Goal: Task Accomplishment & Management: Complete application form

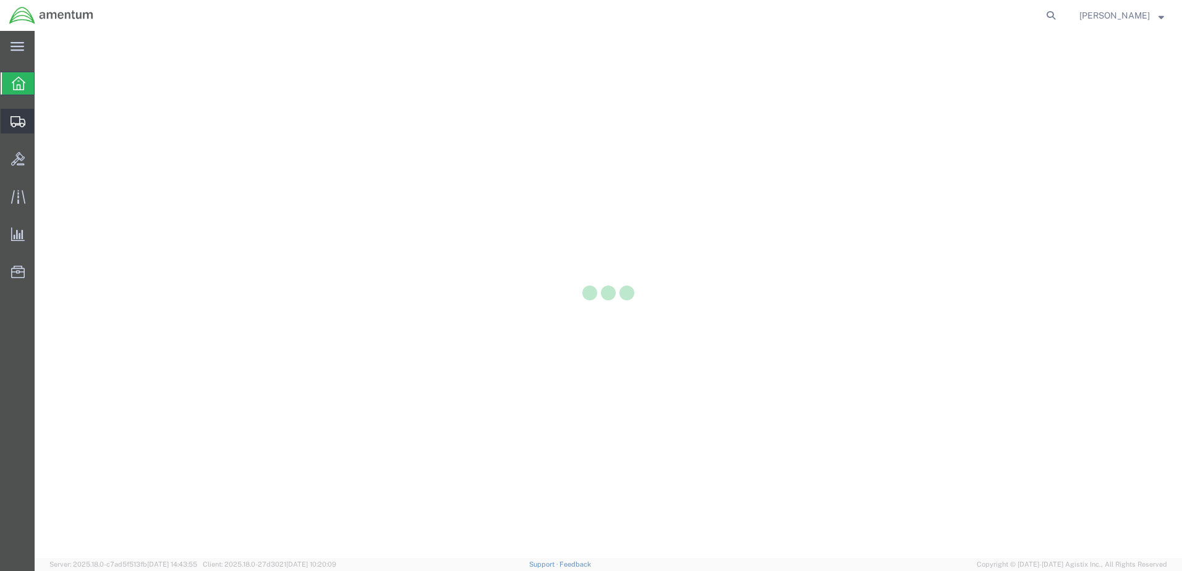
click at [22, 120] on icon at bounding box center [18, 121] width 15 height 11
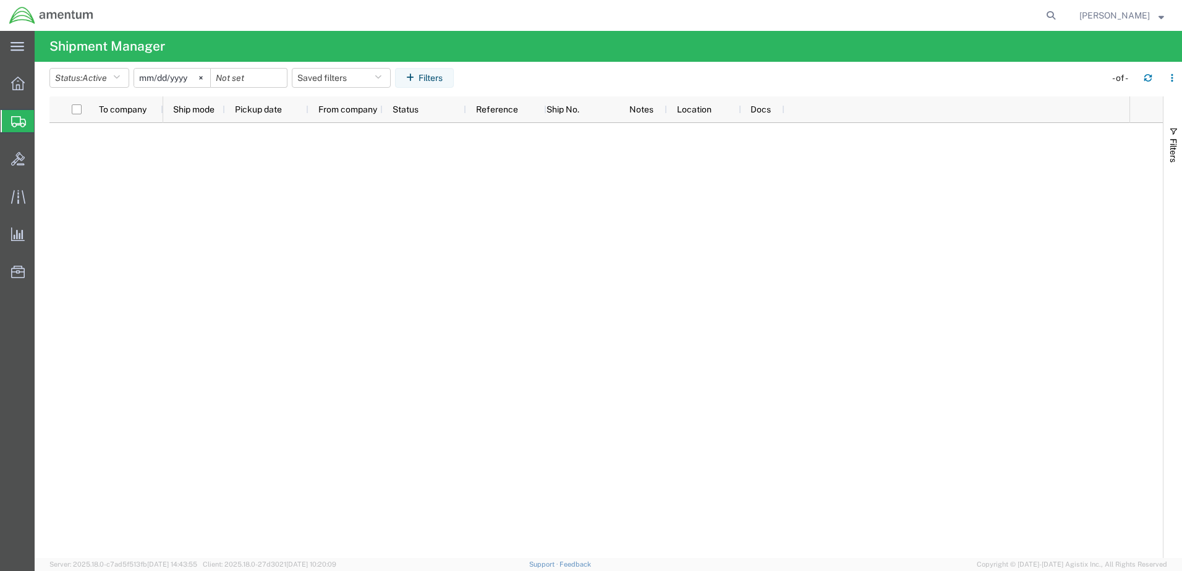
click at [0, 0] on span "Create Shipment" at bounding box center [0, 0] width 0 height 0
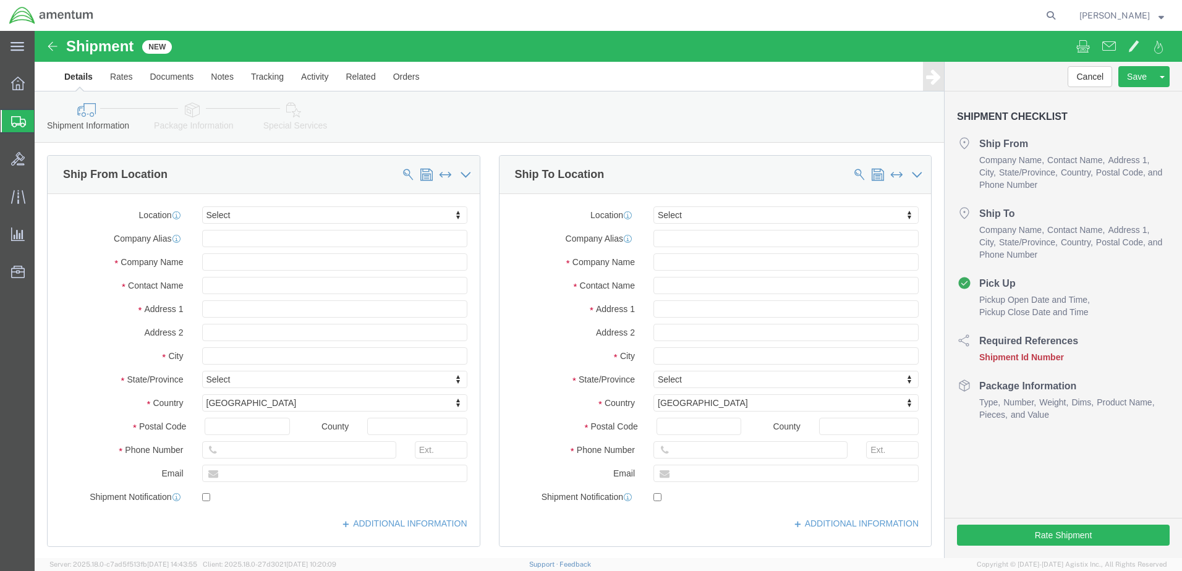
select select
click input "text"
type input "[PERSON_NAME]"
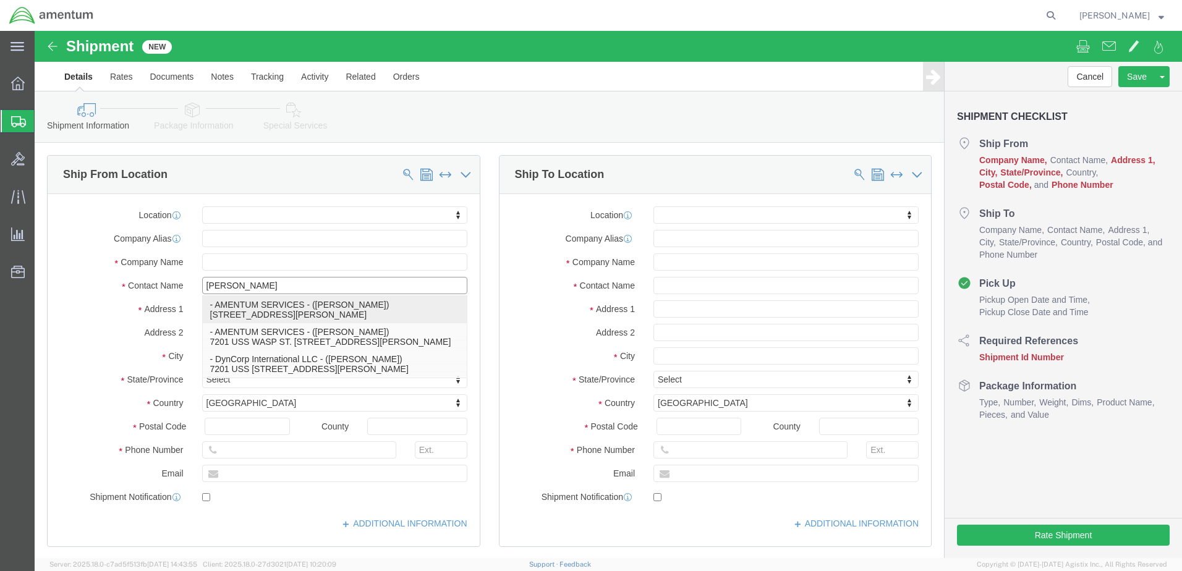
click p "- AMENTUM SERVICES - ([PERSON_NAME]) [STREET_ADDRESS][PERSON_NAME]"
select select "FL"
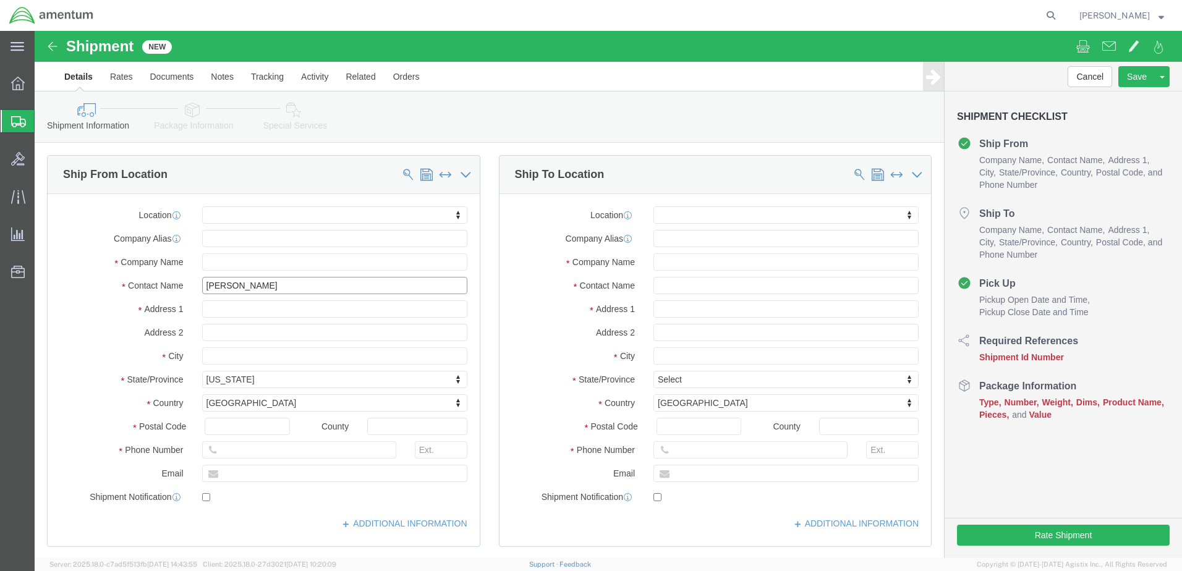
type input "[PERSON_NAME]"
click input "text"
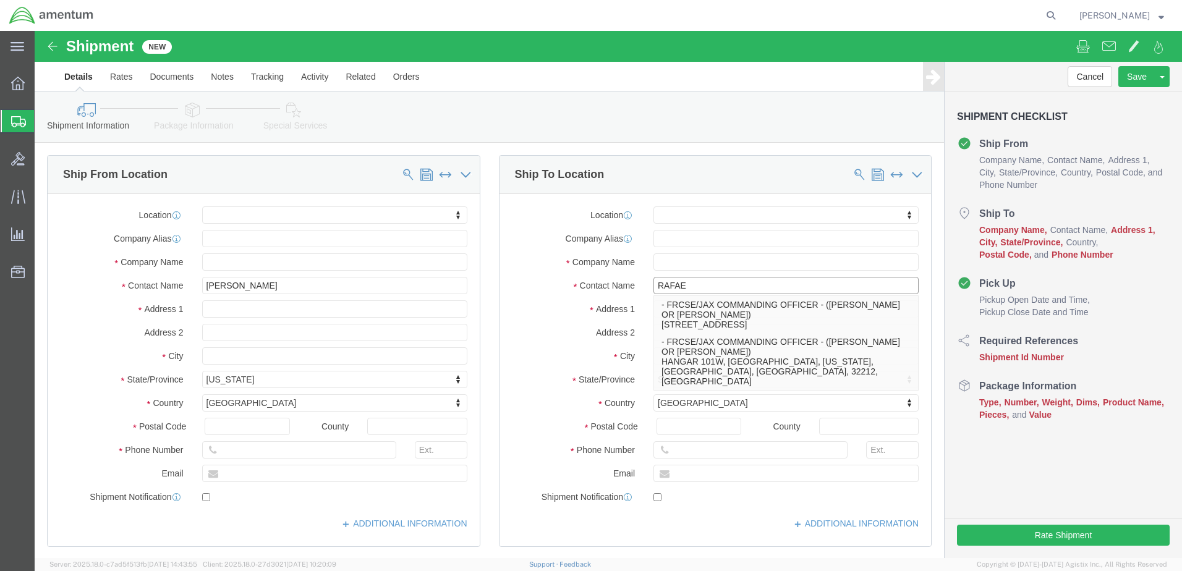
type input "[PERSON_NAME]"
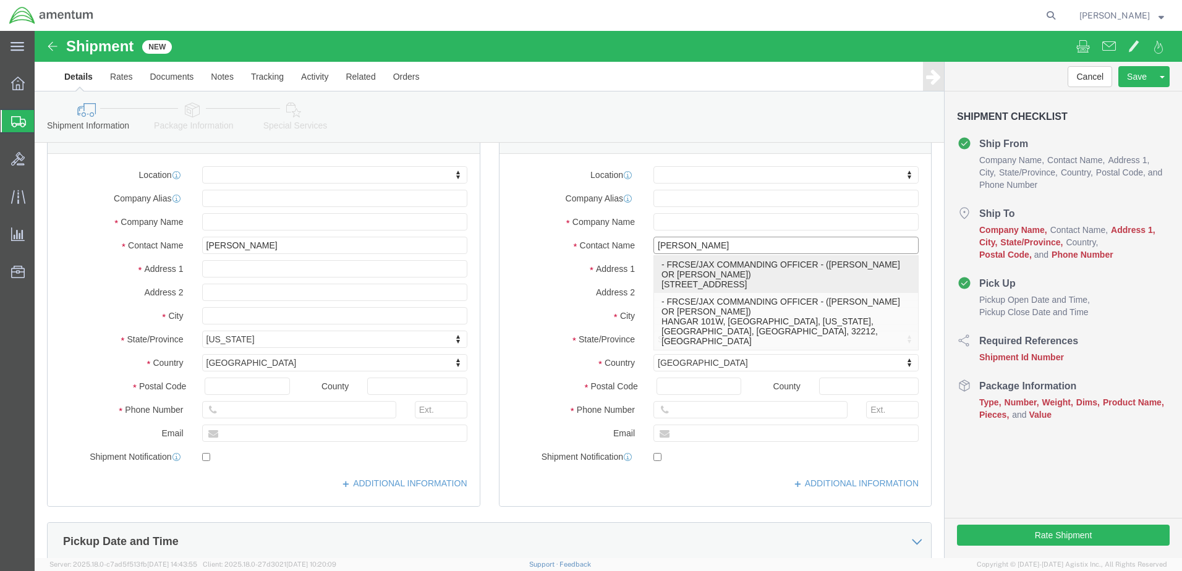
scroll to position [62, 0]
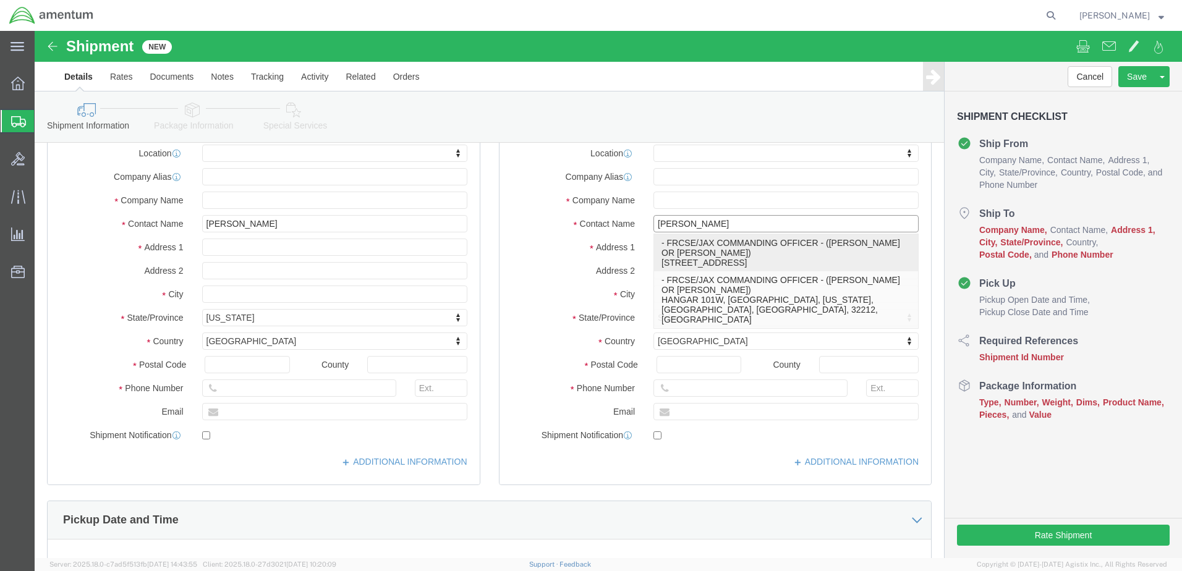
click p "- FRCSE/JAX COMMANDING OFFICER - ([PERSON_NAME] OR [PERSON_NAME]) HANGAR 101W, …"
select select "FL"
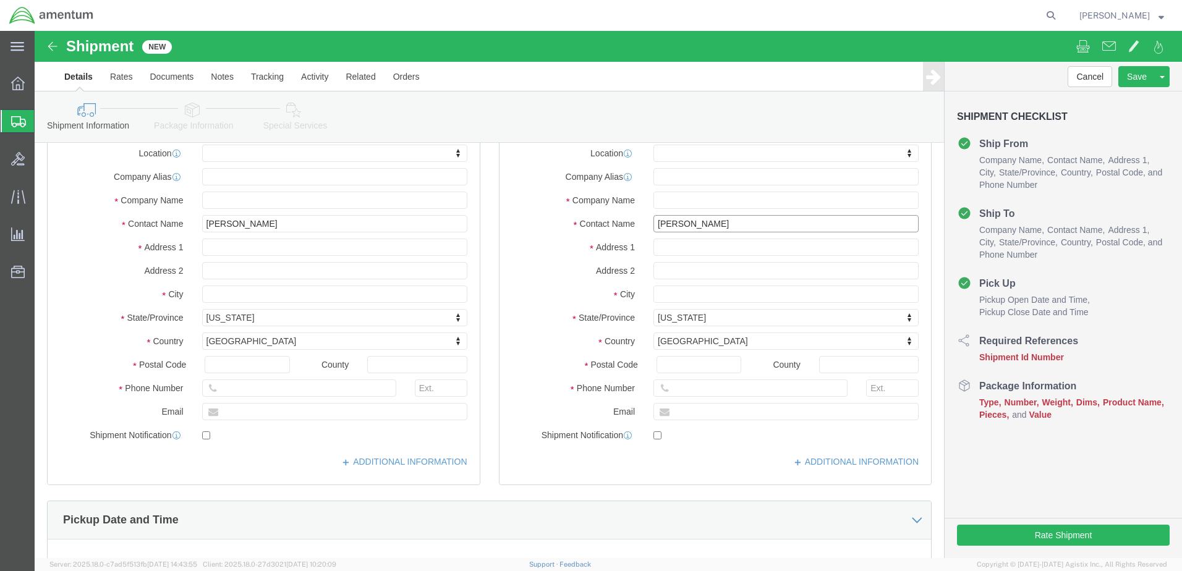
drag, startPoint x: 686, startPoint y: 194, endPoint x: 620, endPoint y: 192, distance: 66.8
click input "[PERSON_NAME]"
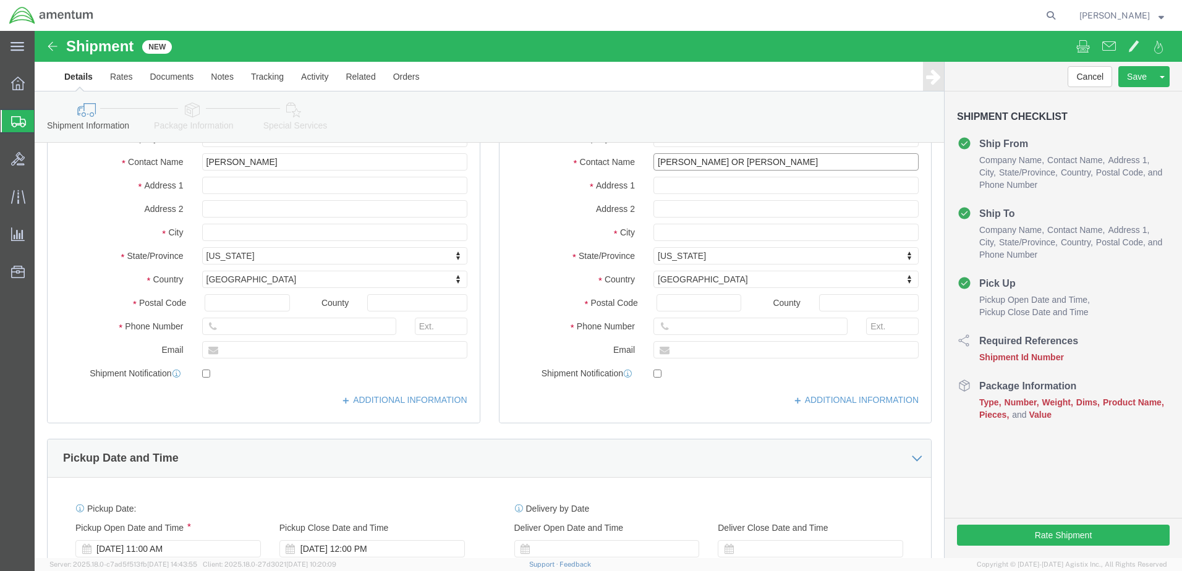
scroll to position [495, 0]
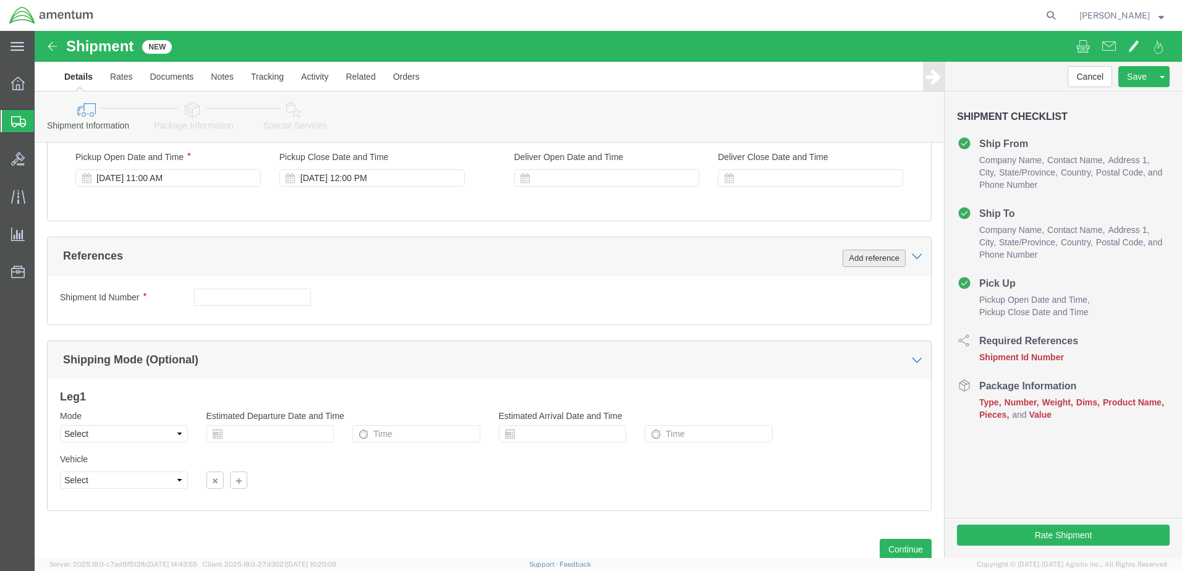
type input "[PERSON_NAME] OR [PERSON_NAME]"
click button "Add reference"
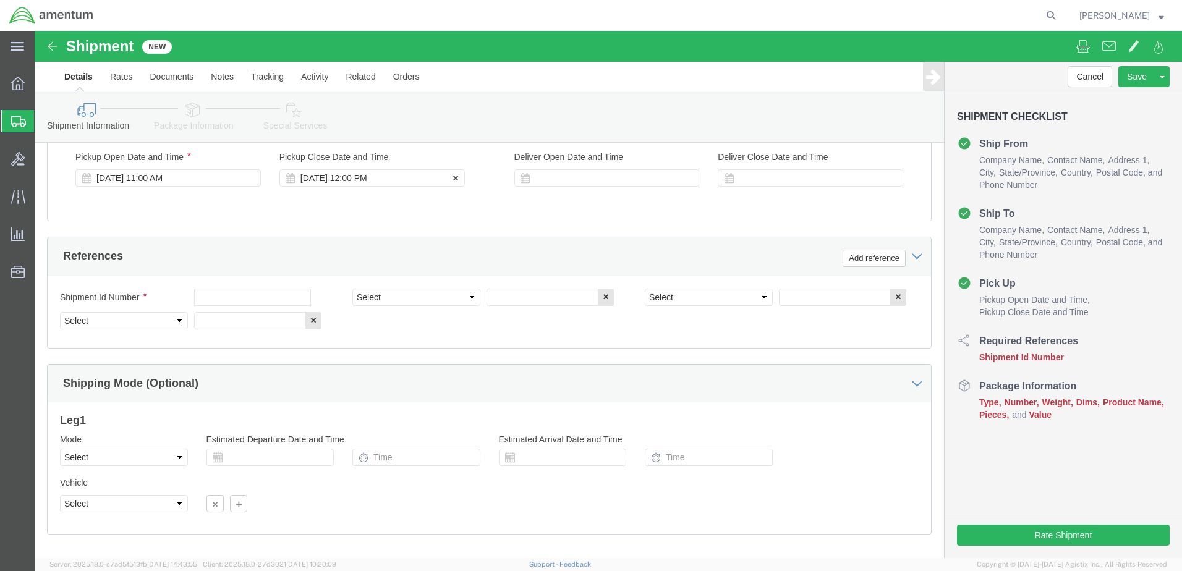
click div "[DATE] 12:00 PM"
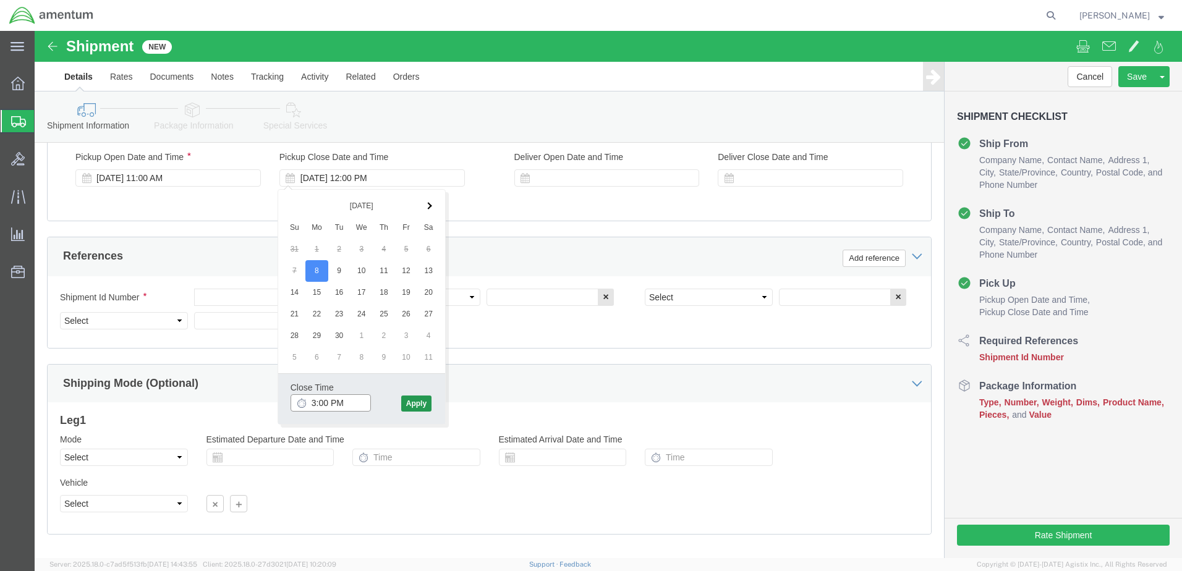
type input "3:00 PM"
click button "Apply"
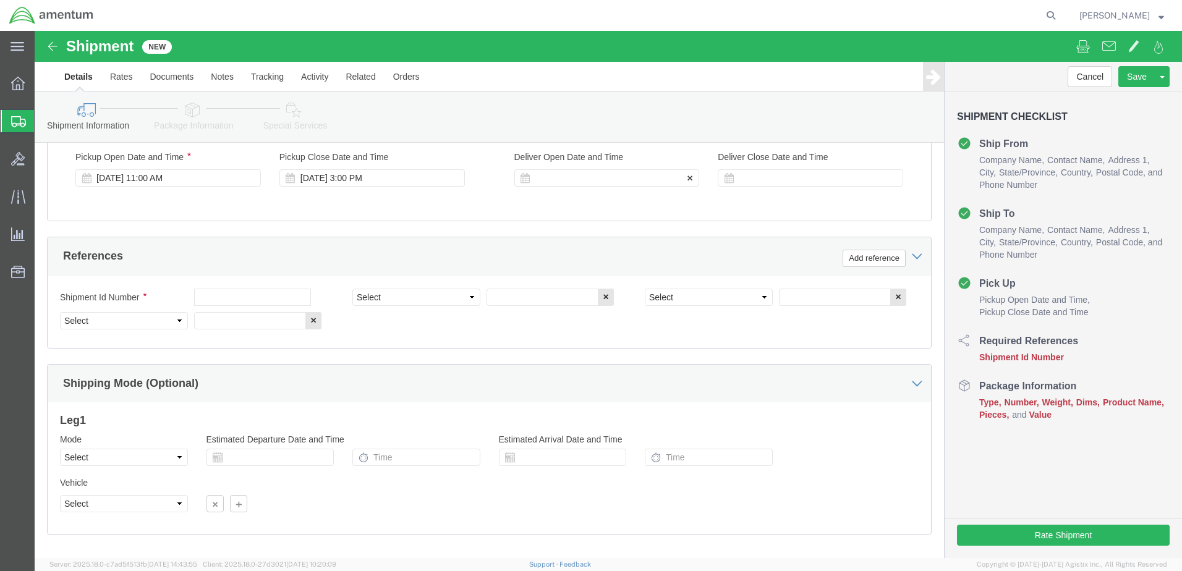
click div
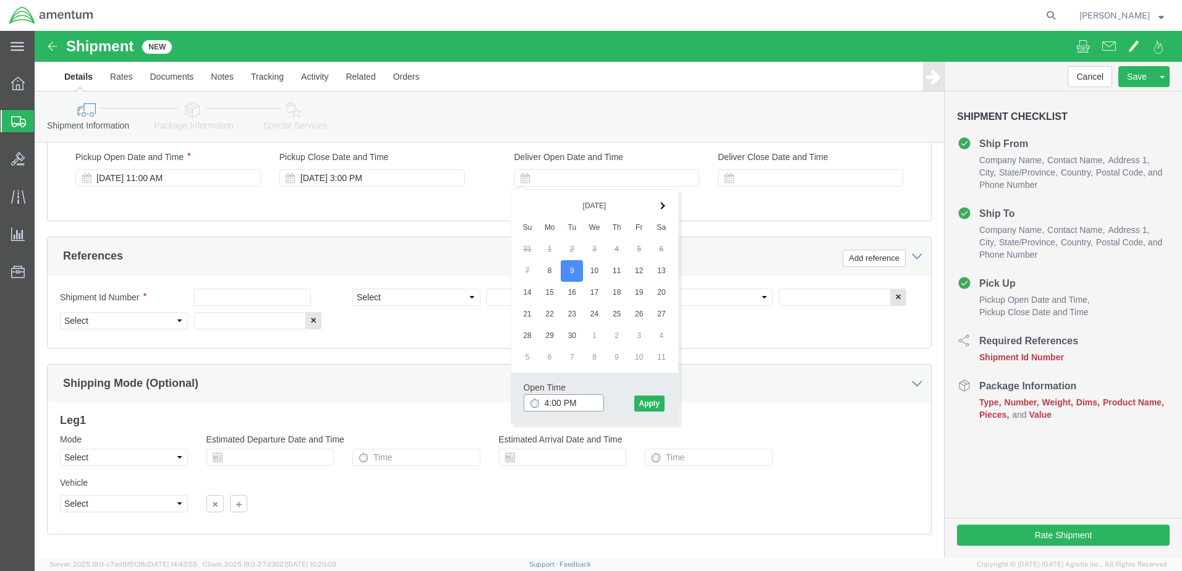
click input "4:00 PM"
type input "7:00 AM"
click button "Apply"
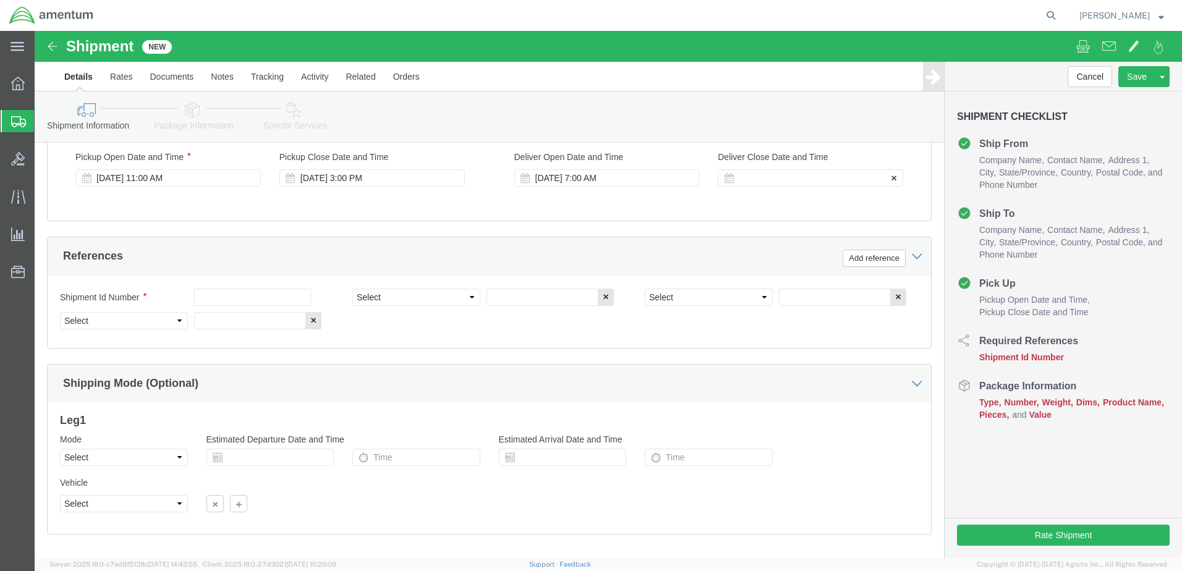
click div "Deliver Close Date Deliver Close Time Deliver Close Date and Time"
click div
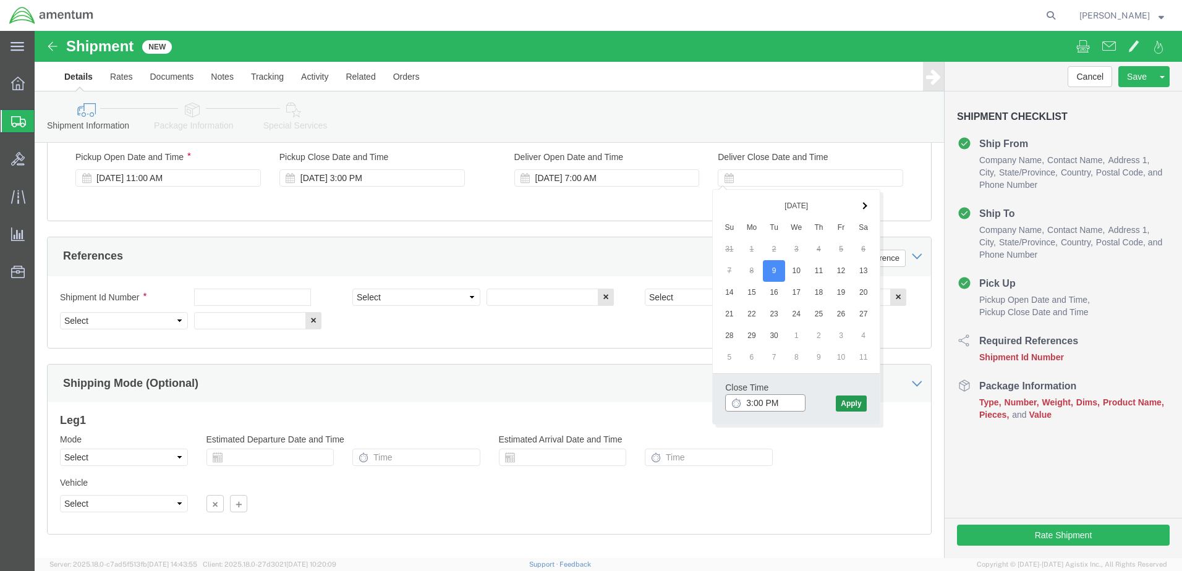
type input "3:00 PM"
click button "Apply"
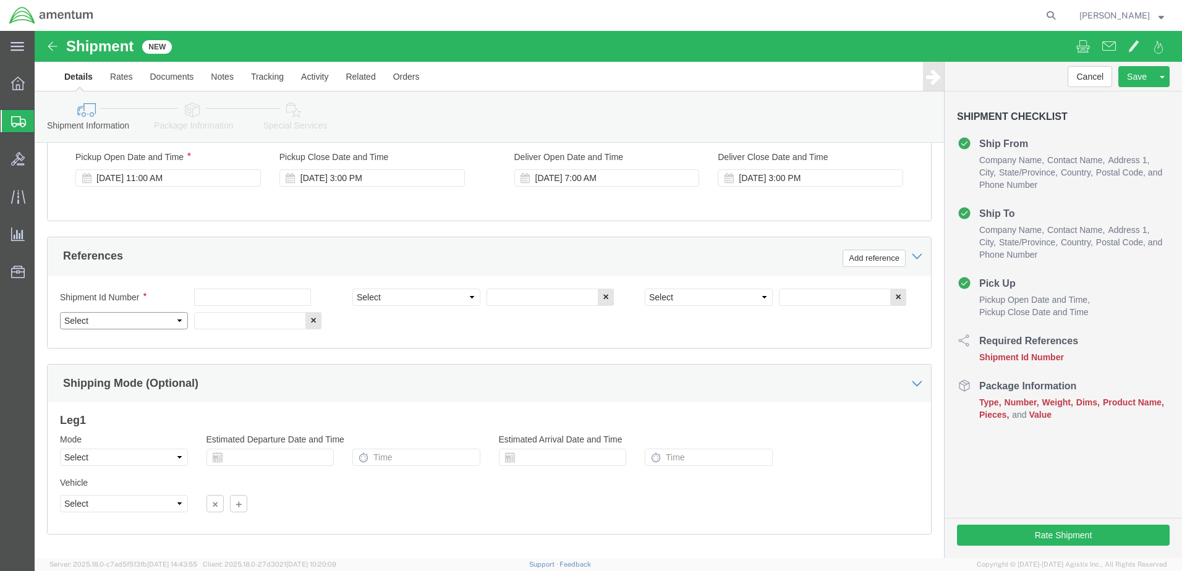
click select "Select Account Type Activity ID Airline Appointment Number ASN Batch Request # …"
select select "DEPT"
click select "Select Account Type Activity ID Airline Appointment Number ASN Batch Request # …"
select select "PROJNUM"
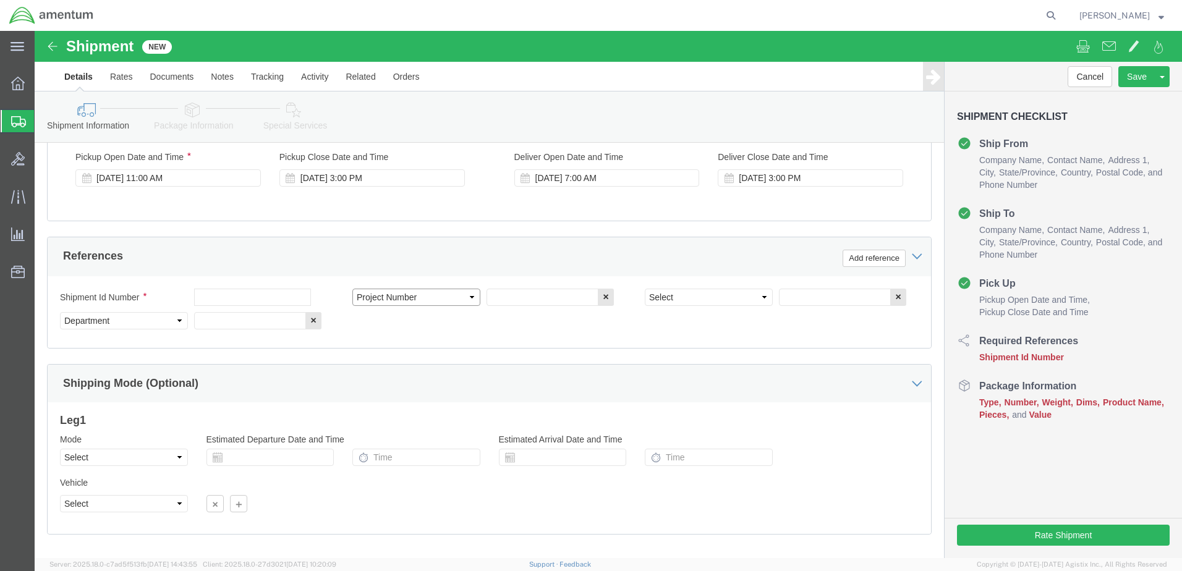
click select "Select Account Type Activity ID Airline Appointment Number ASN Batch Request # …"
select select "PCKSLIP"
click select "Select Account Type Activity ID Airline Appointment Number ASN Batch Request # …"
click input "text"
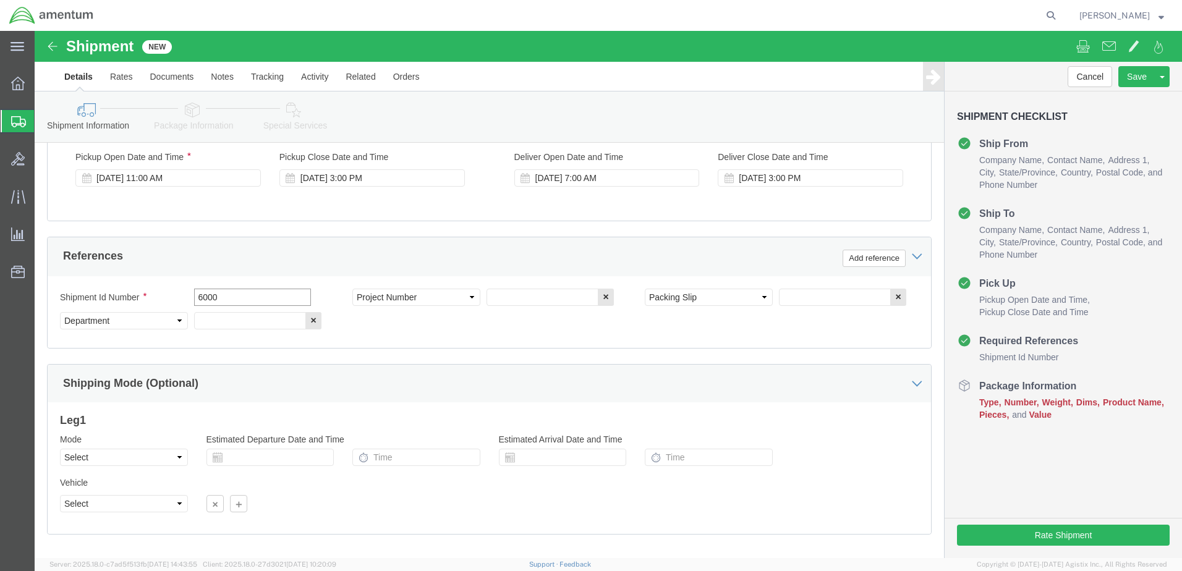
type input "6000"
click input "text"
type input "T44"
click input "text"
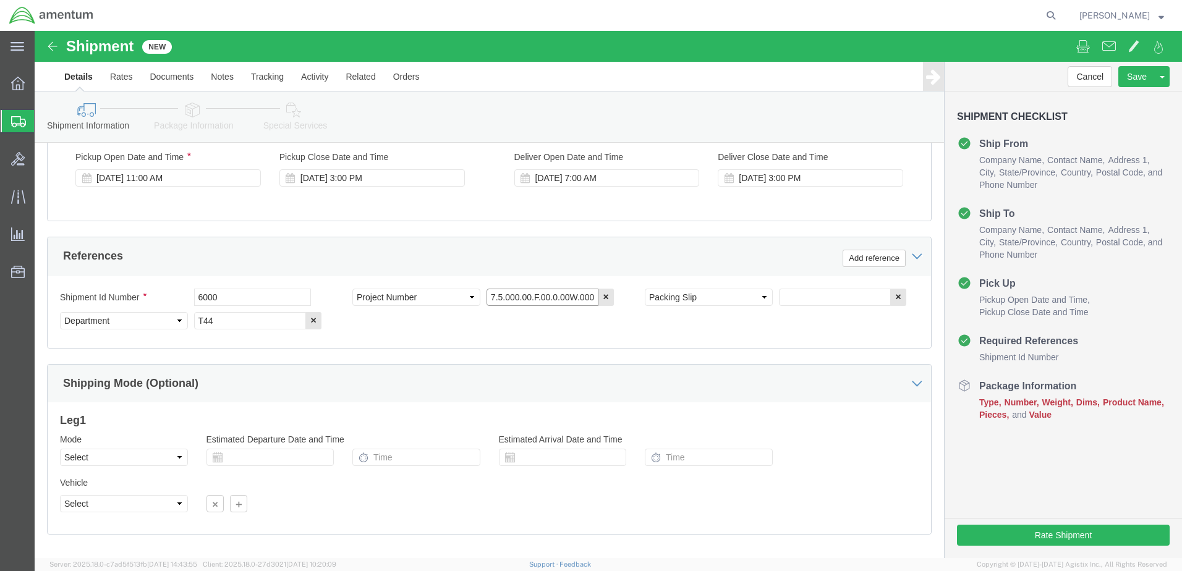
type input "6097.5.000.00.F.00.0.00W.000"
click input "text"
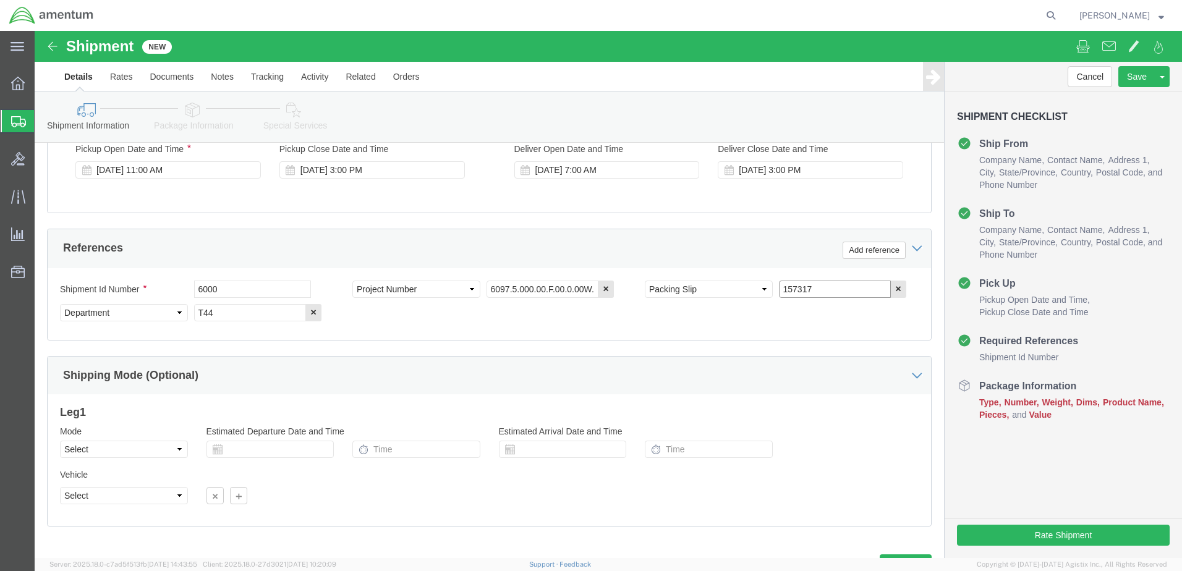
scroll to position [558, 0]
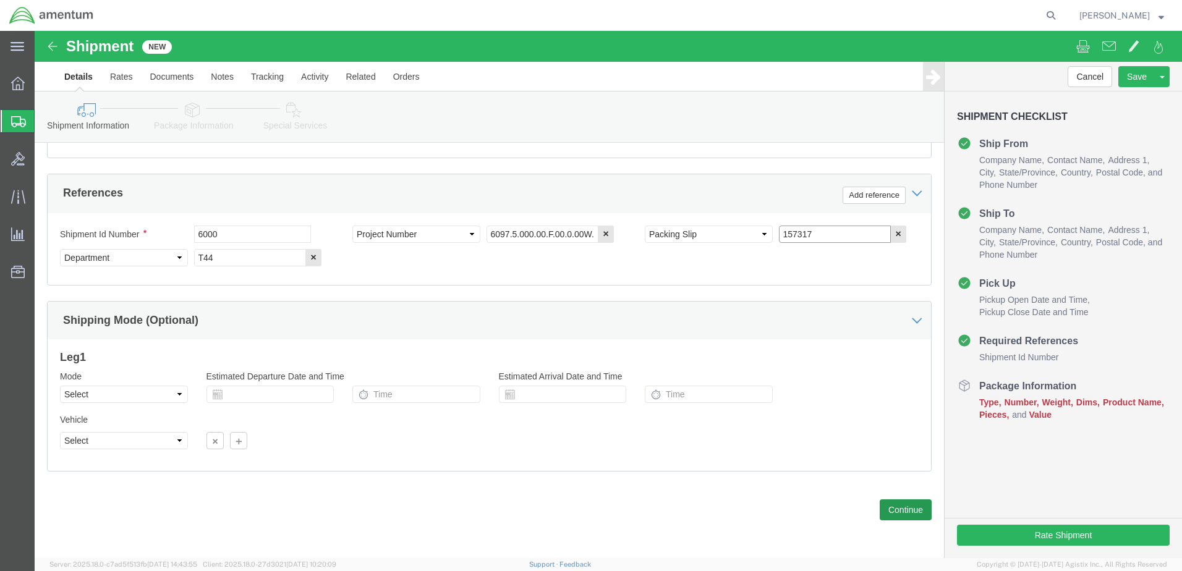
type input "157317"
click button "Continue"
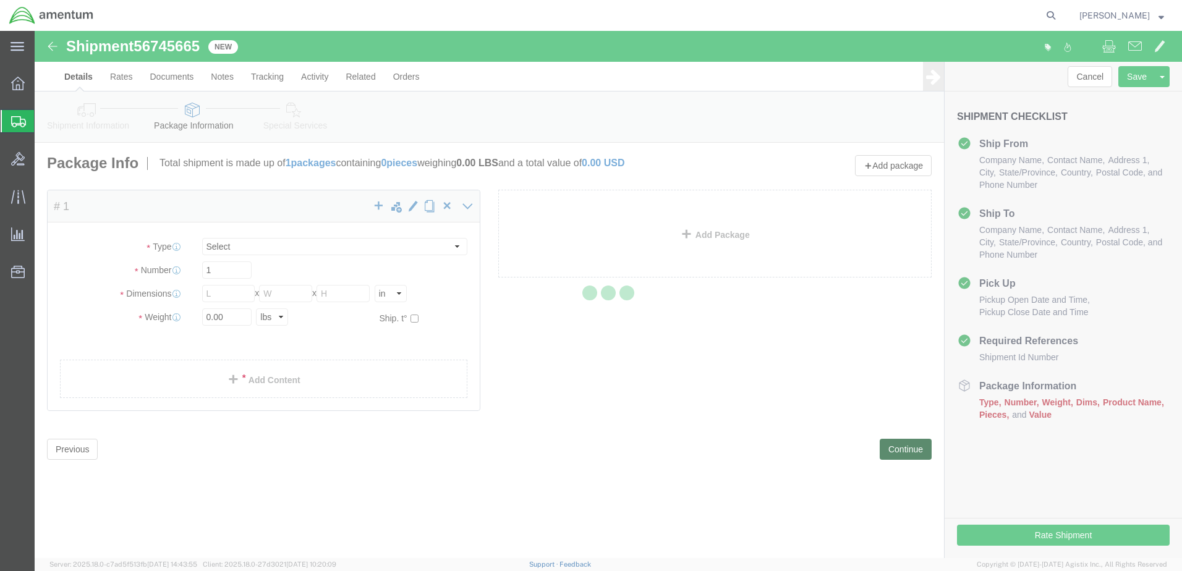
select select "CBOX"
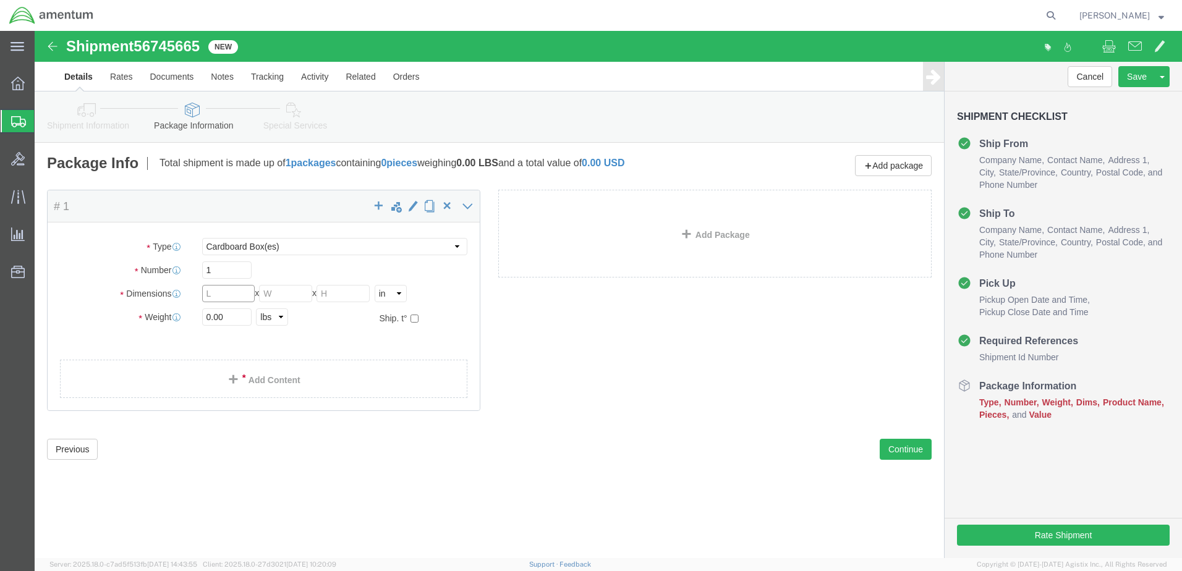
click input "text"
type input "20"
type input "11"
type input "17"
click input "0.00"
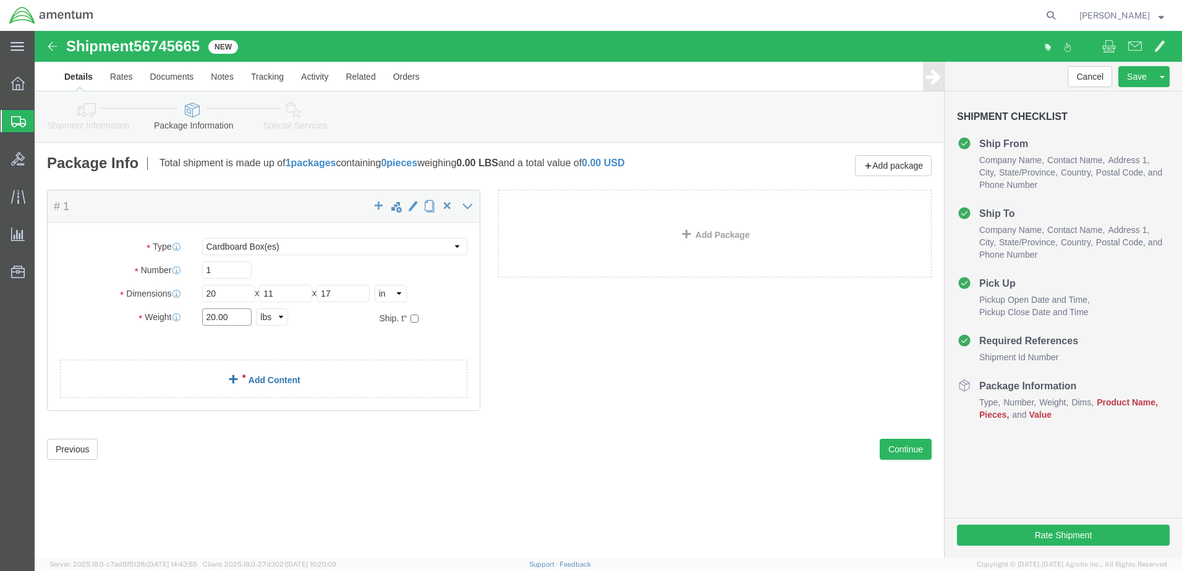
type input "20.00"
click link "Add Content"
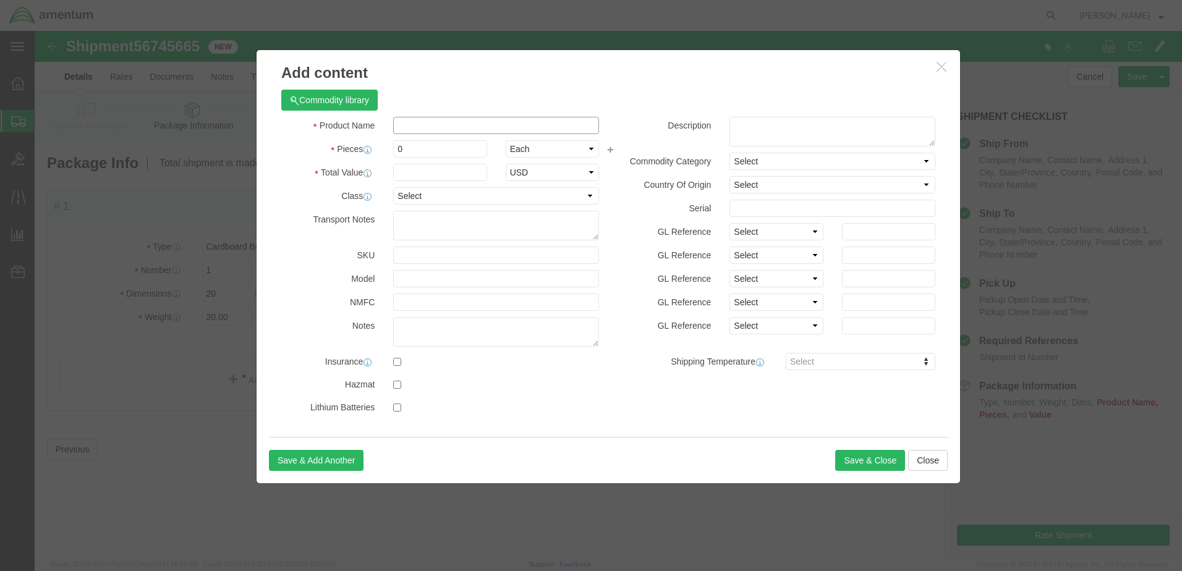
click input "text"
type input "NOSE TIRE"
drag, startPoint x: 407, startPoint y: 65, endPoint x: 397, endPoint y: 68, distance: 10.4
click div "Commodity library"
drag, startPoint x: 375, startPoint y: 117, endPoint x: 343, endPoint y: 126, distance: 32.9
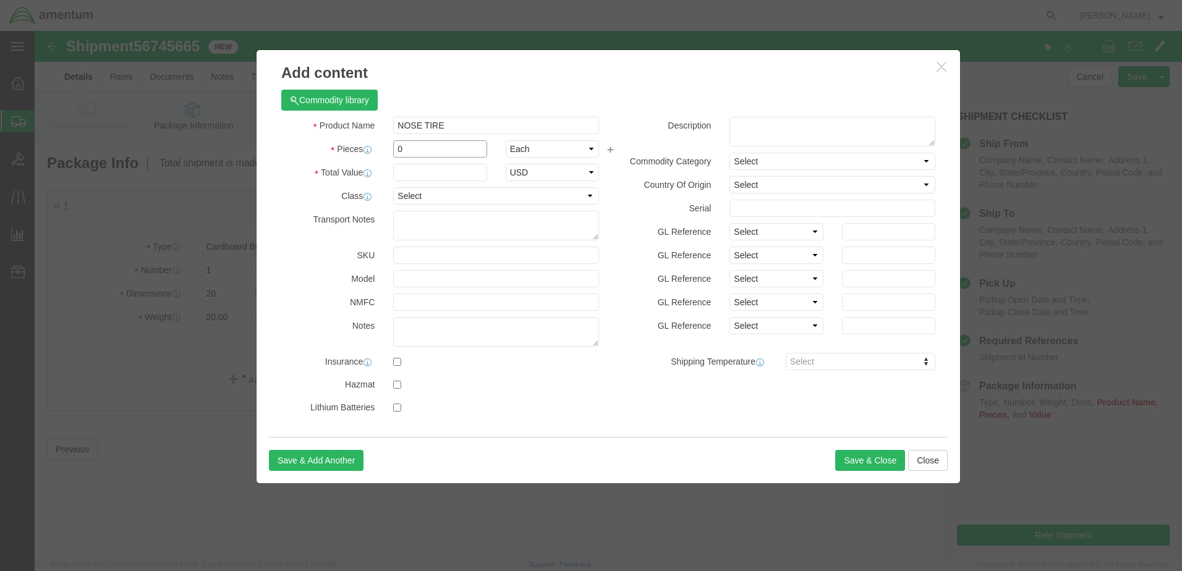
click div "Pieces 0 Select Bag Barrels 100Board Feet Bottle Box Blister Pack Carats Can Ca…"
type input "1"
click input "text"
type input "1000"
click button "Save & Close"
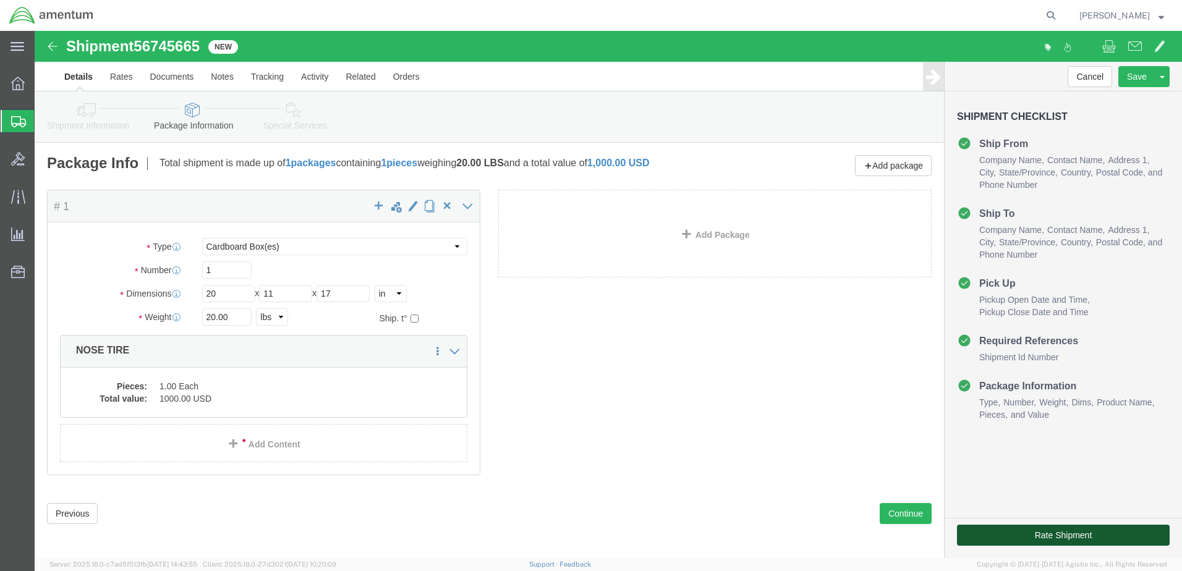
click button "Rate Shipment"
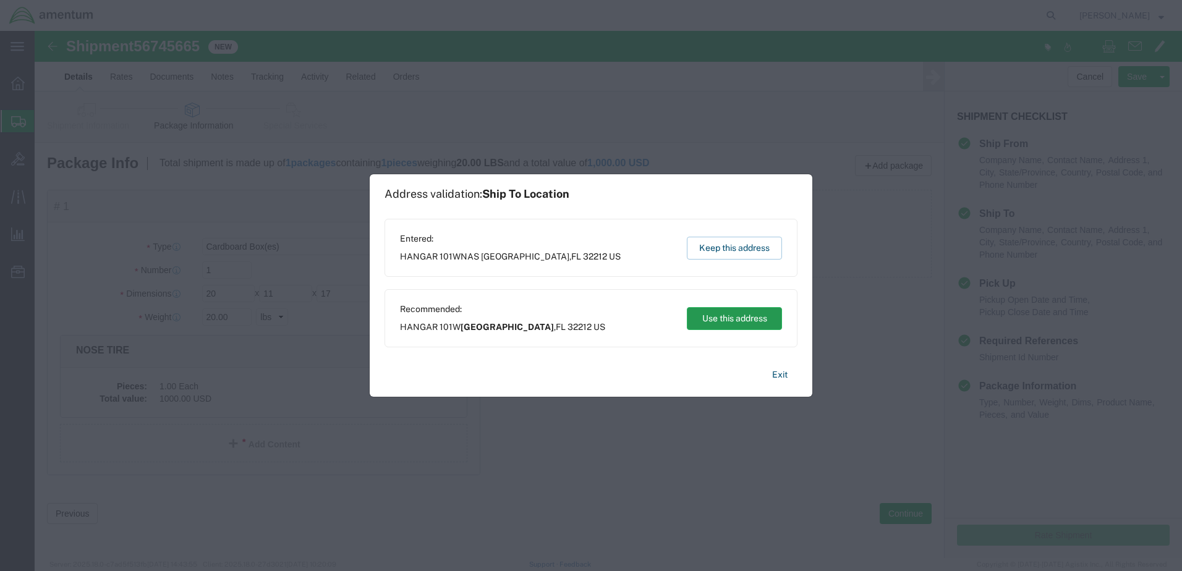
click at [700, 320] on button "Use this address" at bounding box center [734, 318] width 95 height 23
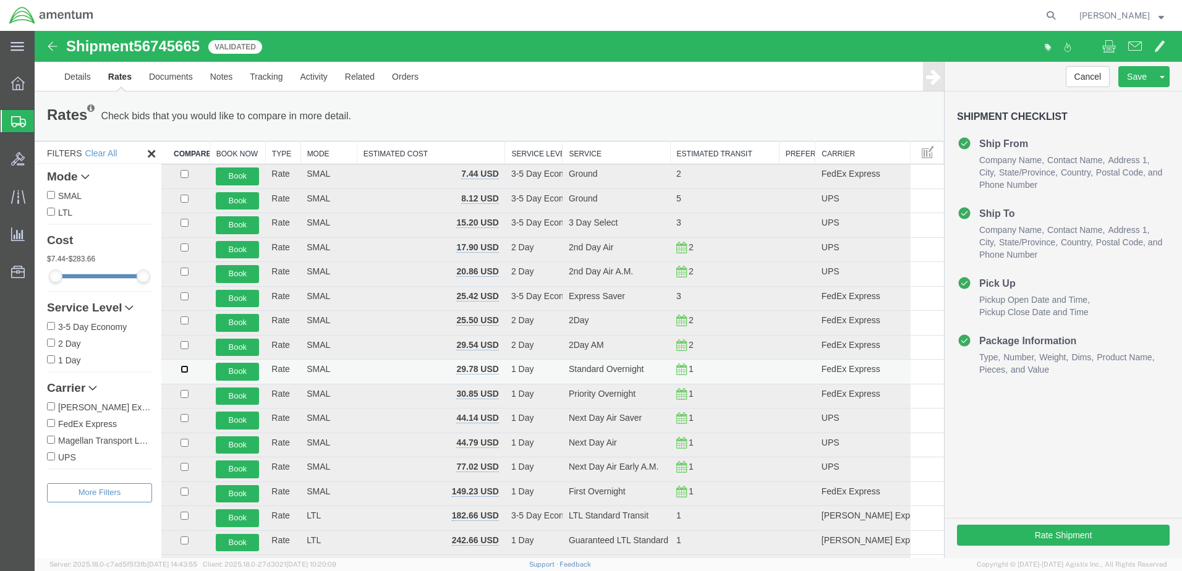
click at [185, 373] on input "checkbox" at bounding box center [185, 369] width 8 height 8
checkbox input "true"
click at [249, 370] on button "Book" at bounding box center [237, 372] width 43 height 18
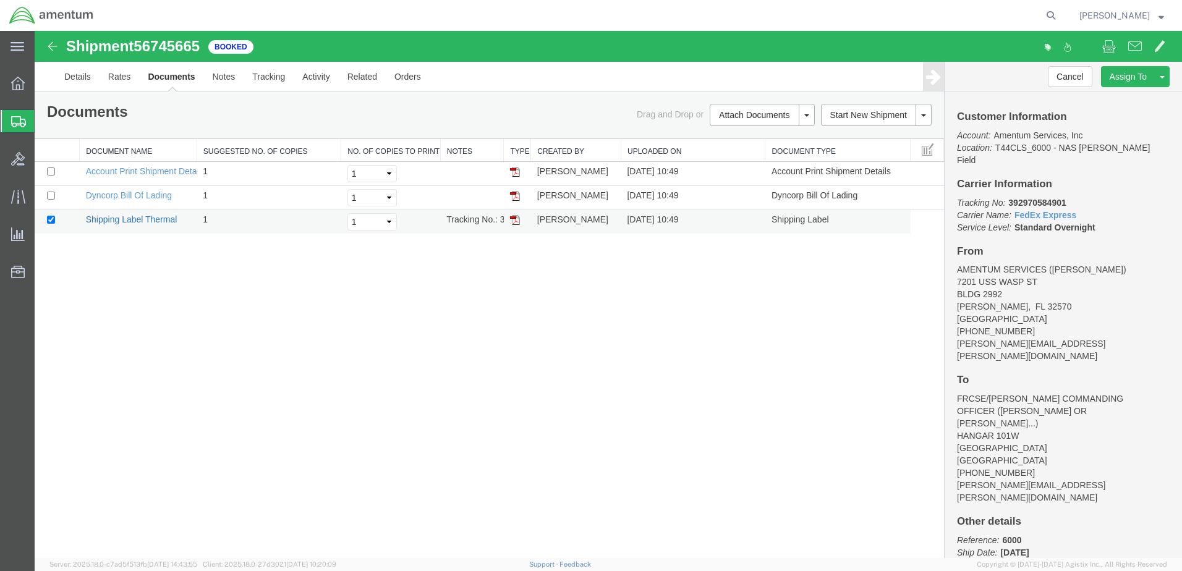
click at [117, 218] on link "Shipping Label Thermal" at bounding box center [132, 220] width 92 height 10
click at [143, 195] on link "Dyncorp Bill Of Lading" at bounding box center [129, 195] width 86 height 10
click at [1060, 11] on icon at bounding box center [1050, 15] width 17 height 17
type input "[PHONE_NUMBER]"
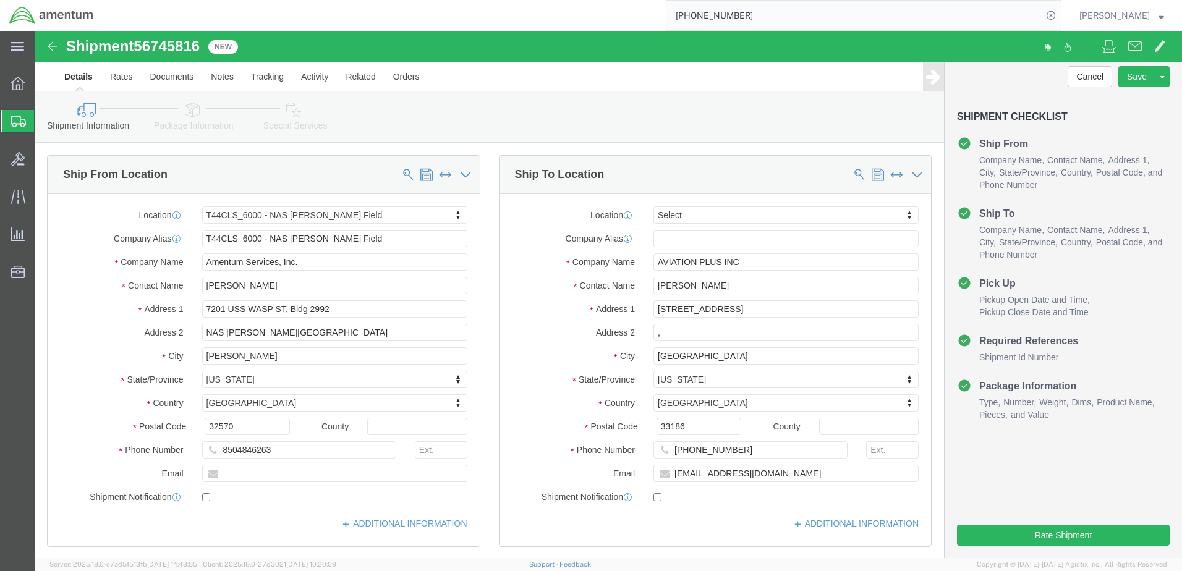
select select "42672"
click button "Rate Shipment"
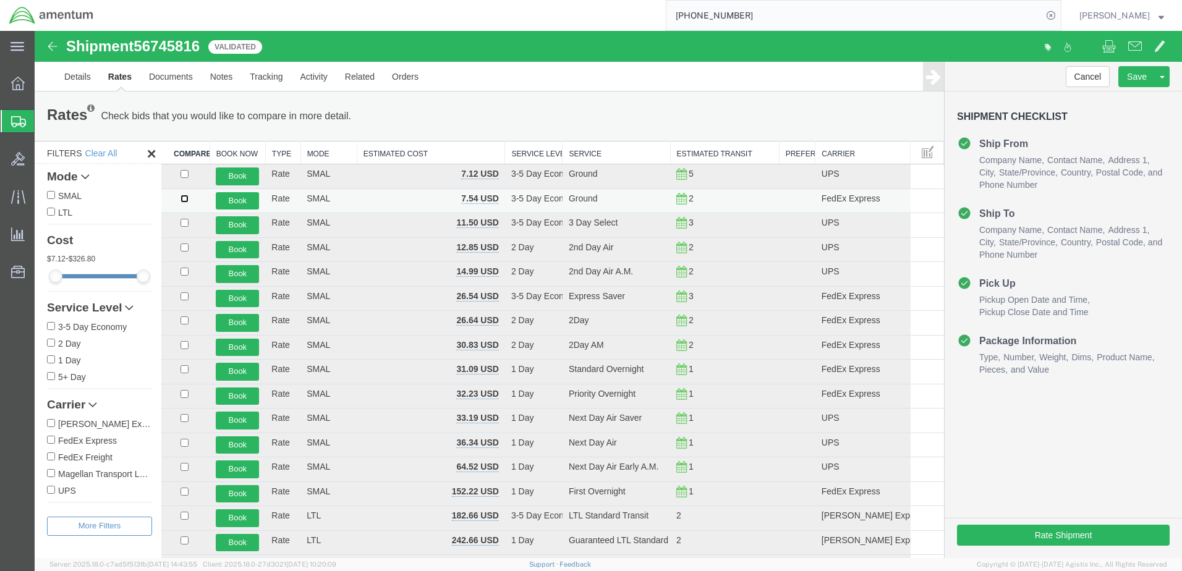
click at [184, 197] on input "checkbox" at bounding box center [185, 199] width 8 height 8
checkbox input "true"
click at [236, 199] on button "Book" at bounding box center [237, 201] width 43 height 18
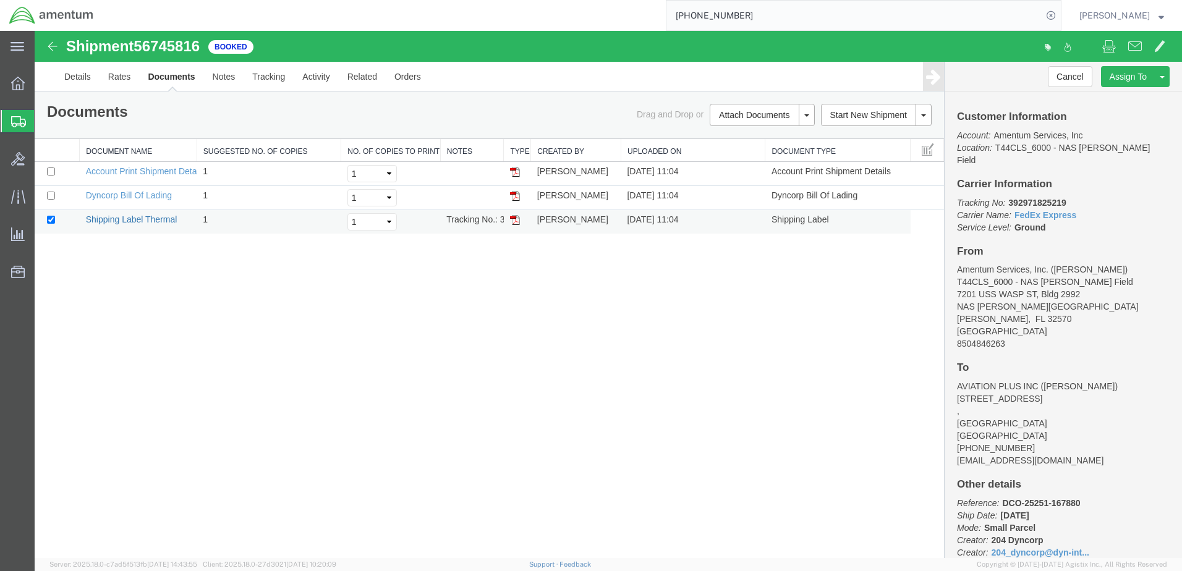
click at [138, 222] on link "Shipping Label Thermal" at bounding box center [132, 220] width 92 height 10
click at [164, 195] on link "Dyncorp Bill Of Lading" at bounding box center [129, 195] width 86 height 10
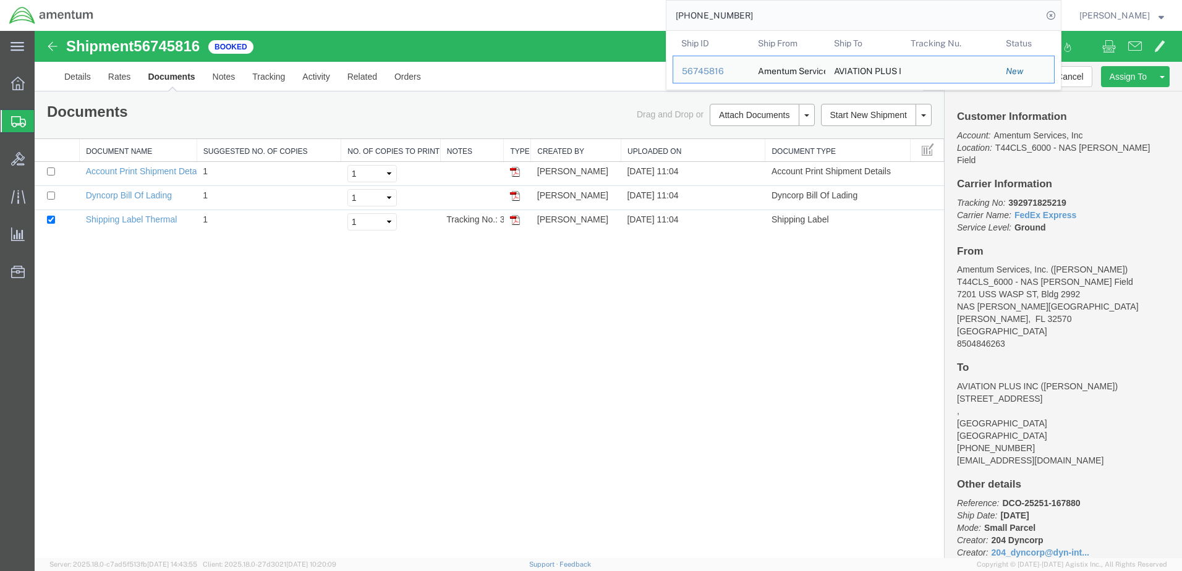
click at [810, 16] on input "[PHONE_NUMBER]" at bounding box center [855, 16] width 376 height 30
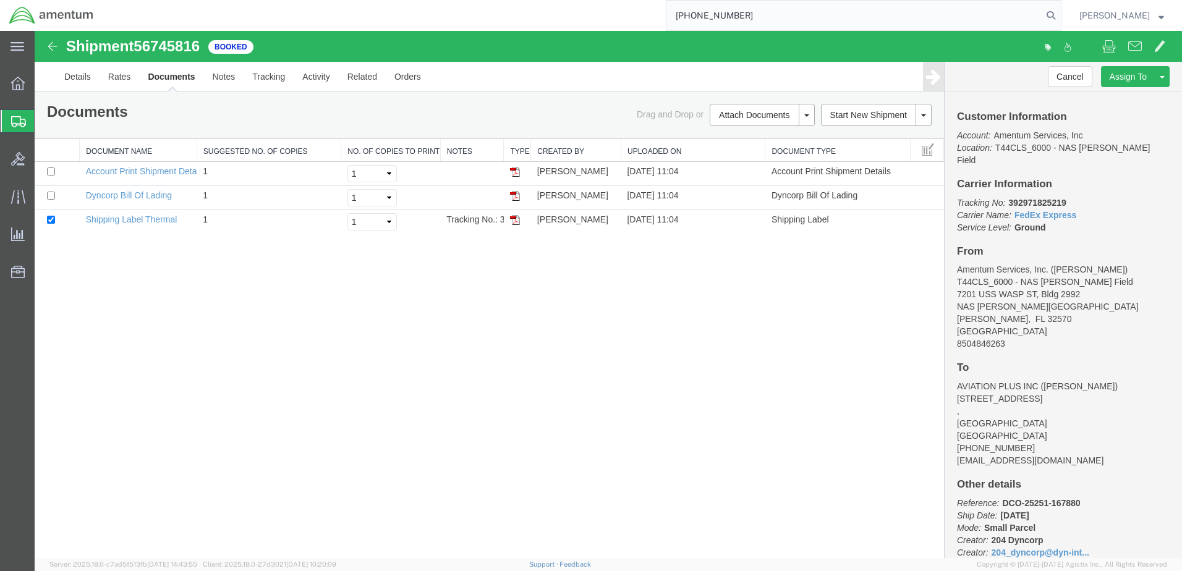
type input "[PHONE_NUMBER]"
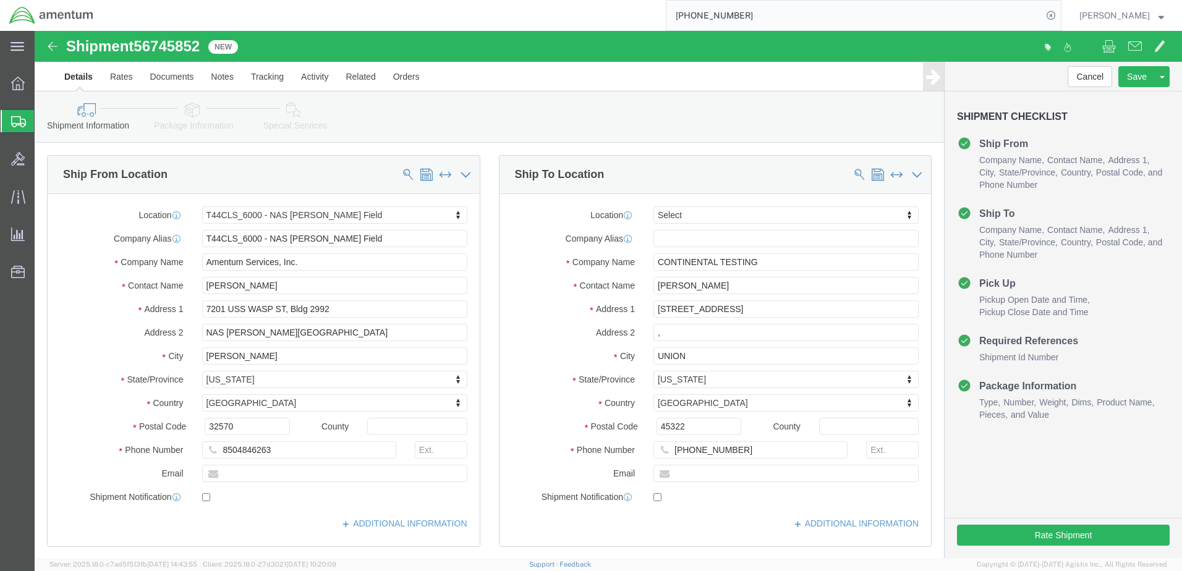
select select "42672"
click button "Rate Shipment"
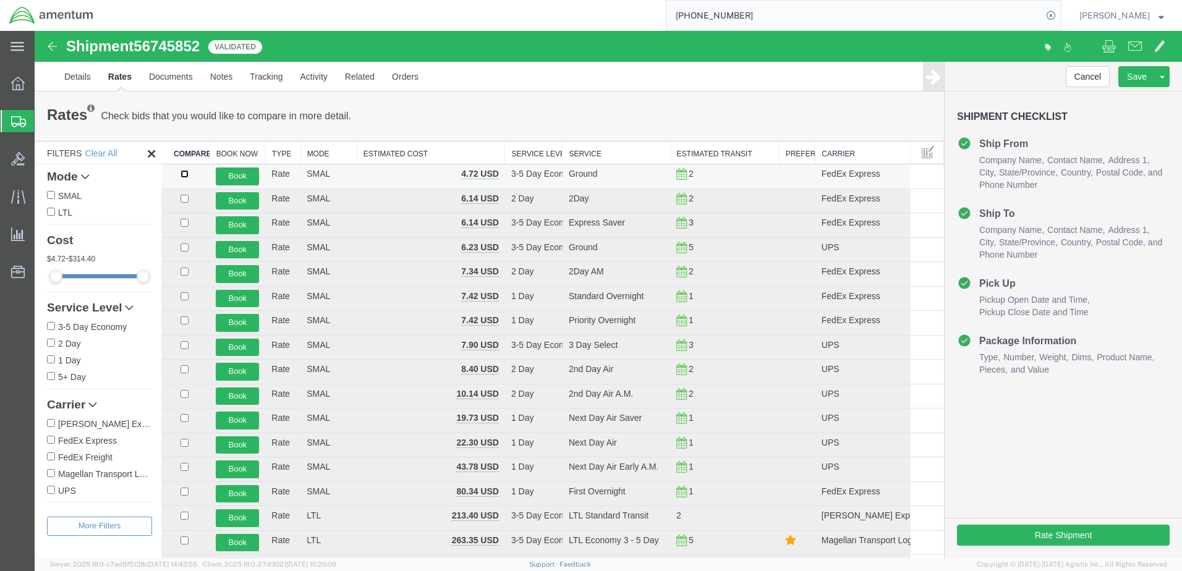
click at [185, 173] on input "checkbox" at bounding box center [185, 174] width 8 height 8
checkbox input "true"
click at [226, 179] on button "Book" at bounding box center [237, 177] width 43 height 18
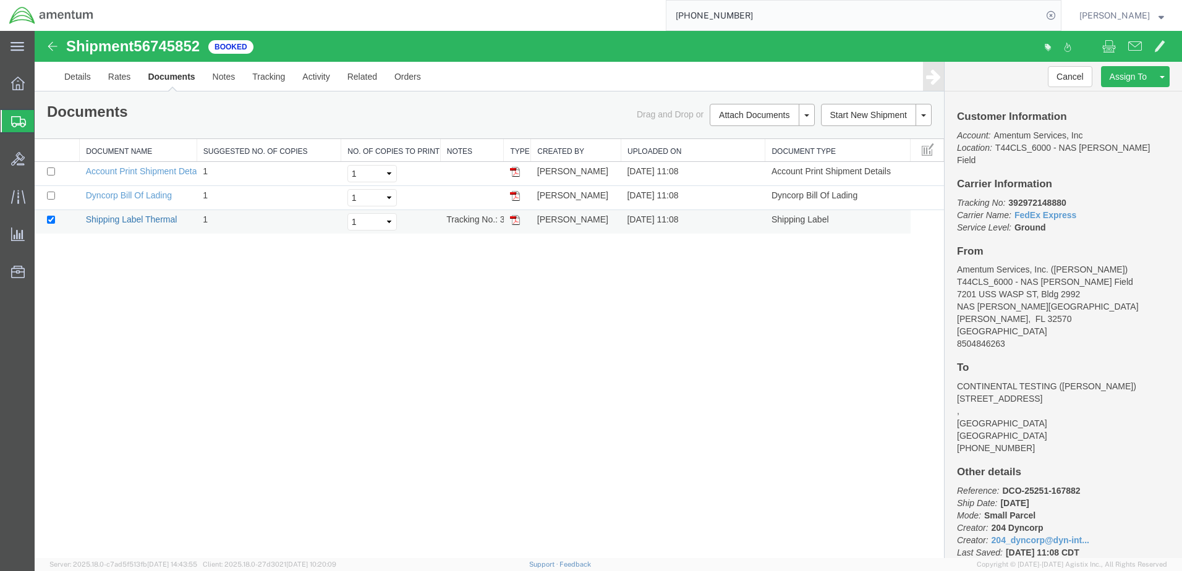
click at [133, 216] on link "Shipping Label Thermal" at bounding box center [132, 220] width 92 height 10
drag, startPoint x: 147, startPoint y: 192, endPoint x: 207, endPoint y: 172, distance: 63.9
click at [147, 192] on link "Dyncorp Bill Of Lading" at bounding box center [129, 195] width 86 height 10
click at [798, 15] on input "[PHONE_NUMBER]" at bounding box center [855, 16] width 376 height 30
type input "[PHONE_NUMBER]"
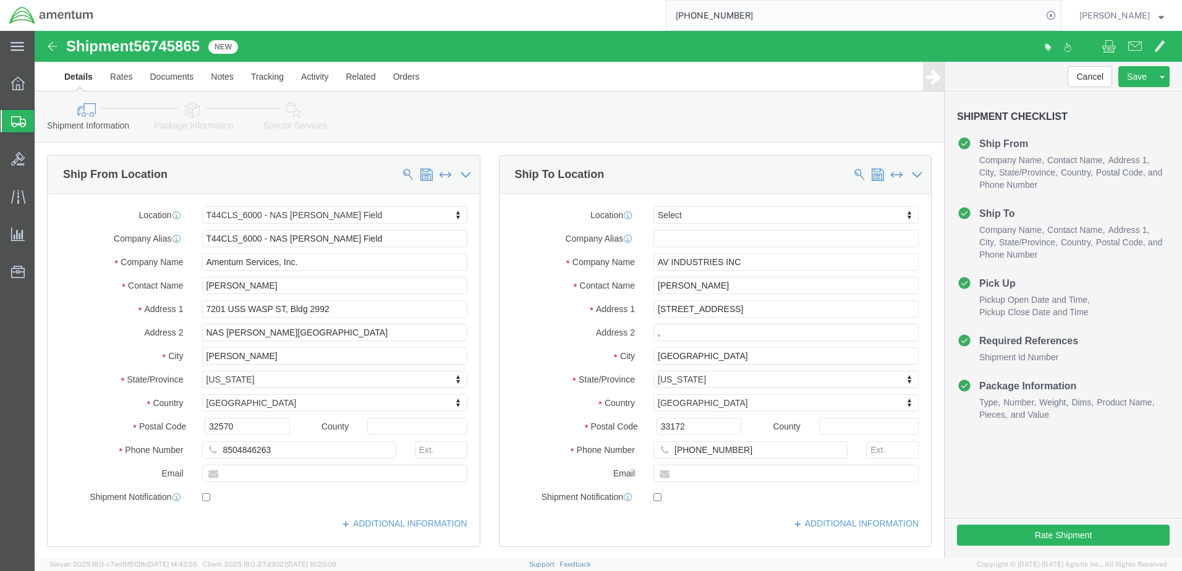
select select "42672"
click button "Rate Shipment"
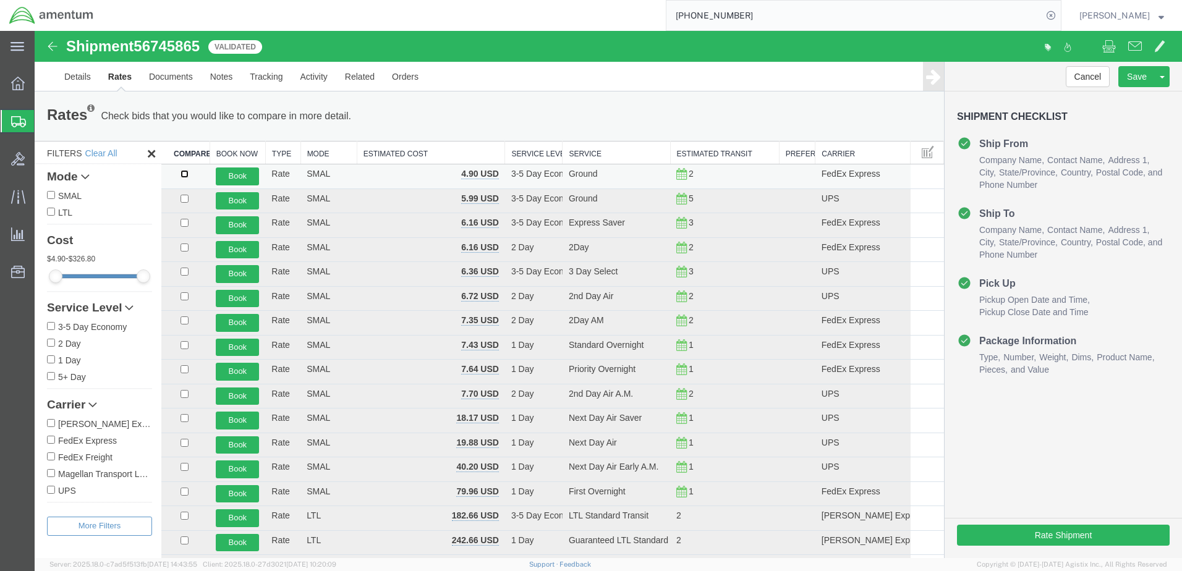
click at [184, 171] on input "checkbox" at bounding box center [185, 174] width 8 height 8
checkbox input "true"
click at [223, 175] on button "Book" at bounding box center [237, 177] width 43 height 18
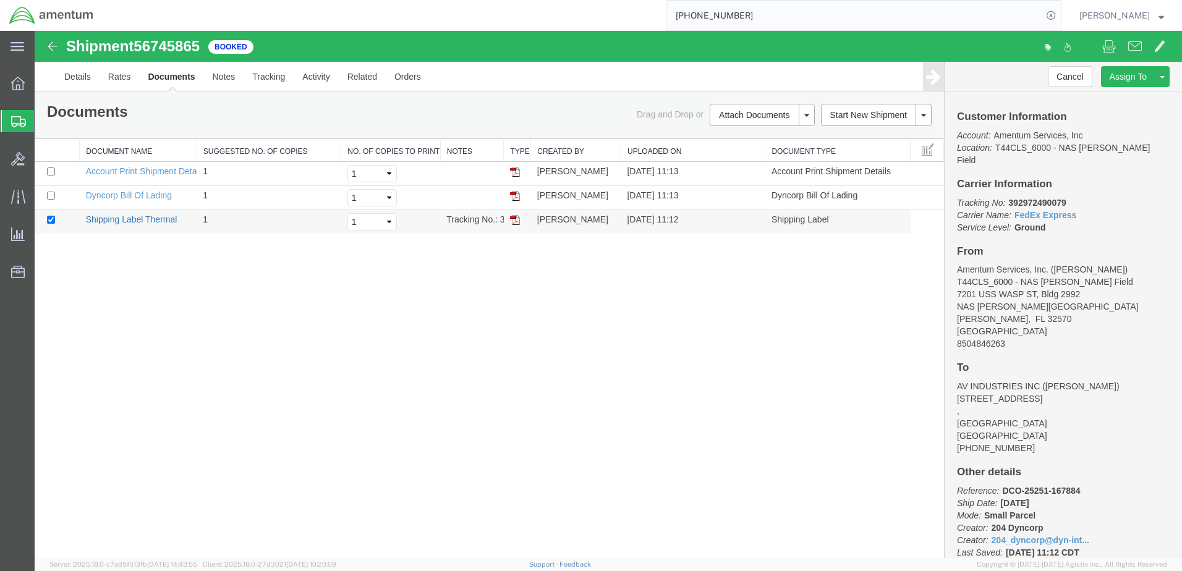
drag, startPoint x: 155, startPoint y: 218, endPoint x: 565, endPoint y: 599, distance: 560.0
click at [155, 218] on link "Shipping Label Thermal" at bounding box center [132, 220] width 92 height 10
click at [143, 198] on link "Dyncorp Bill Of Lading" at bounding box center [129, 195] width 86 height 10
